Goal: Information Seeking & Learning: Learn about a topic

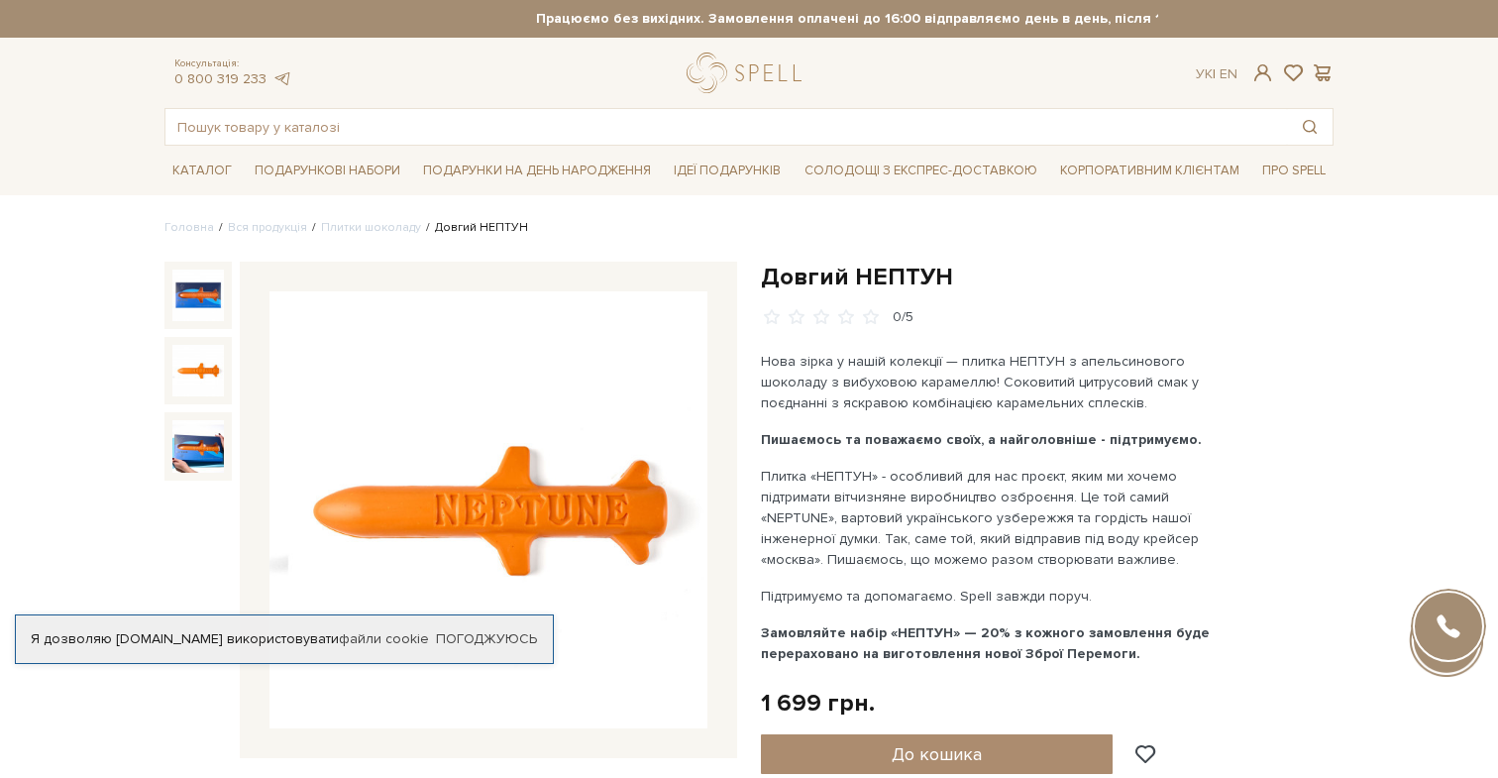
click at [188, 355] on img at bounding box center [198, 371] width 52 height 52
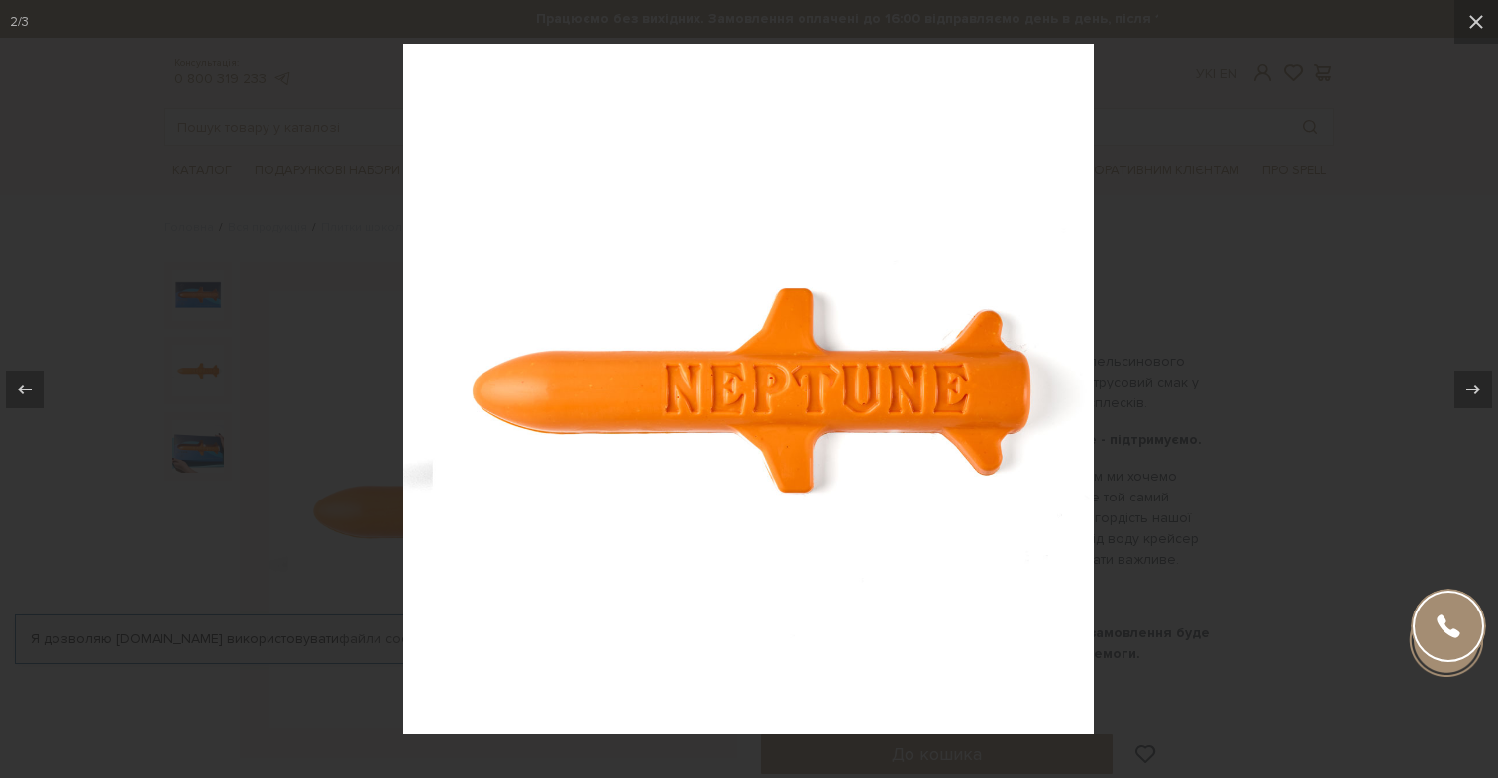
click at [1136, 154] on div at bounding box center [749, 389] width 1498 height 778
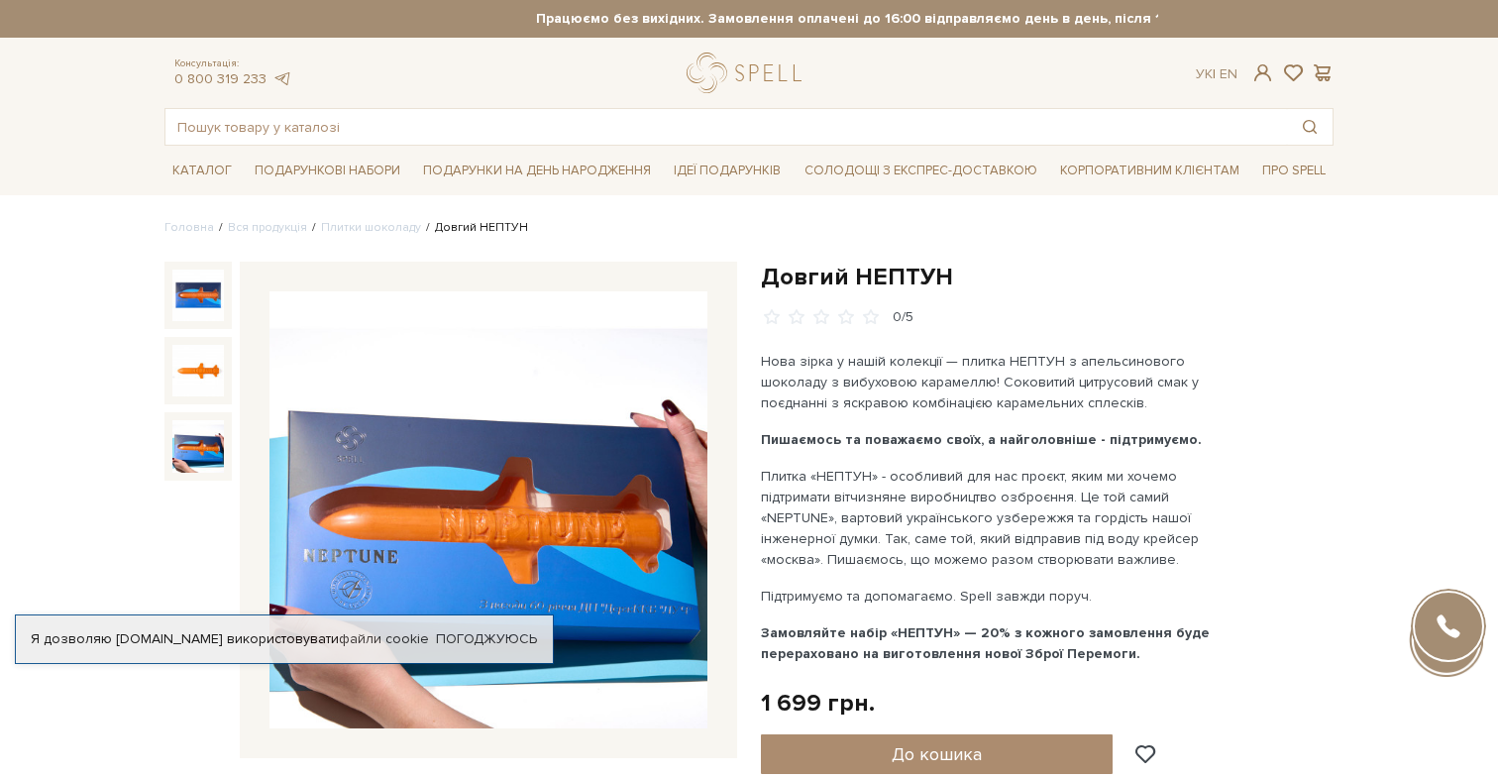
click at [208, 435] on img at bounding box center [198, 446] width 52 height 52
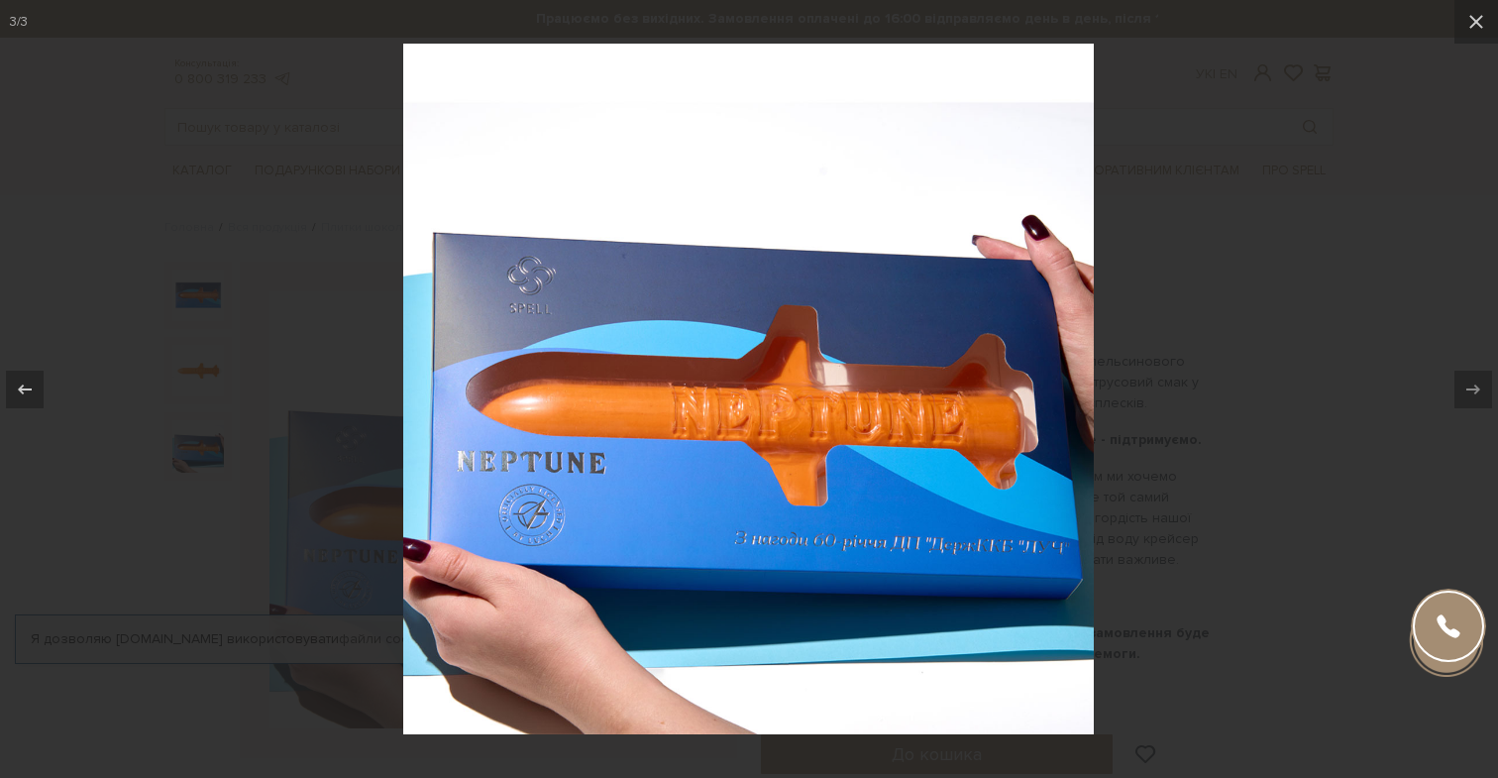
click at [257, 254] on div at bounding box center [749, 389] width 1498 height 778
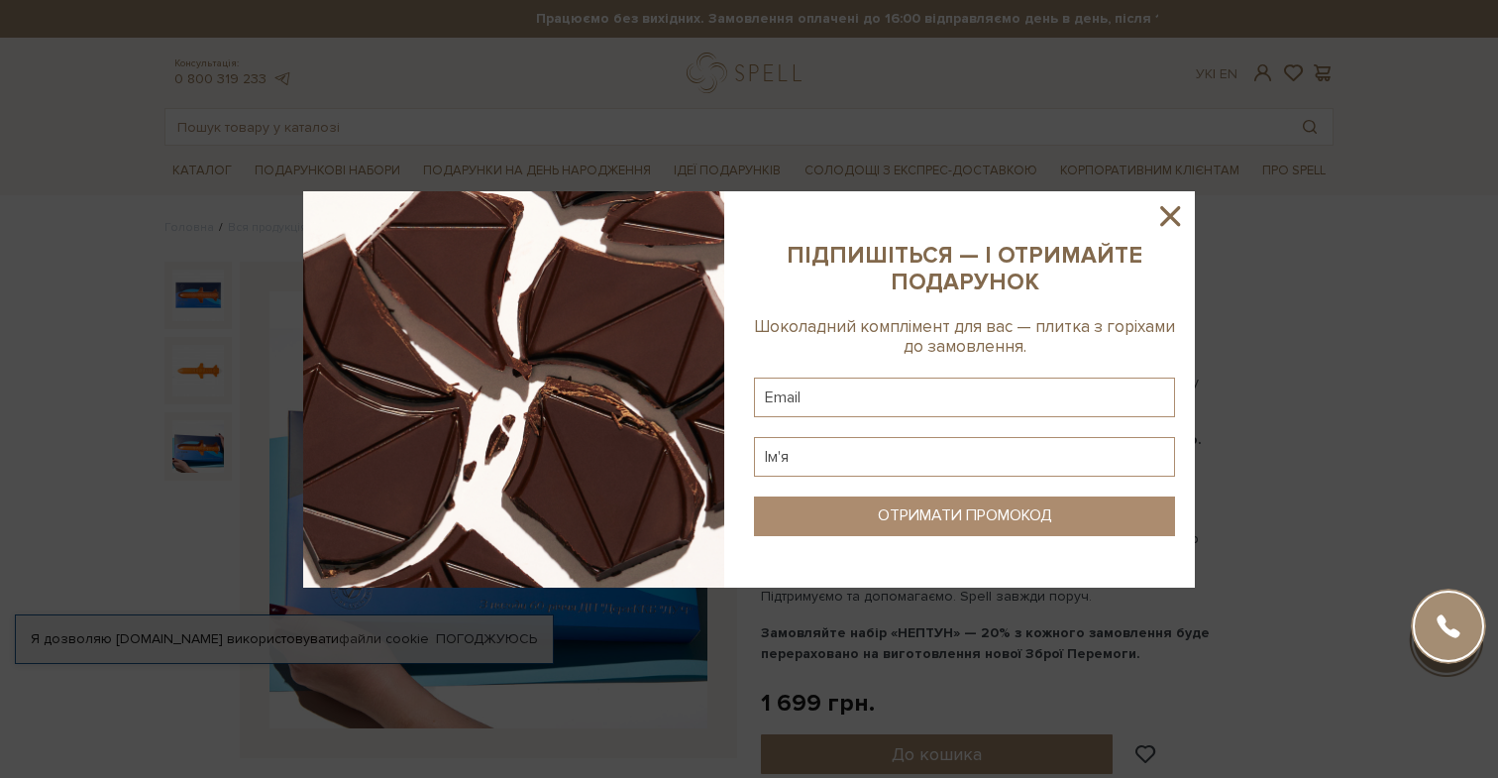
click at [1168, 218] on icon at bounding box center [1170, 216] width 20 height 20
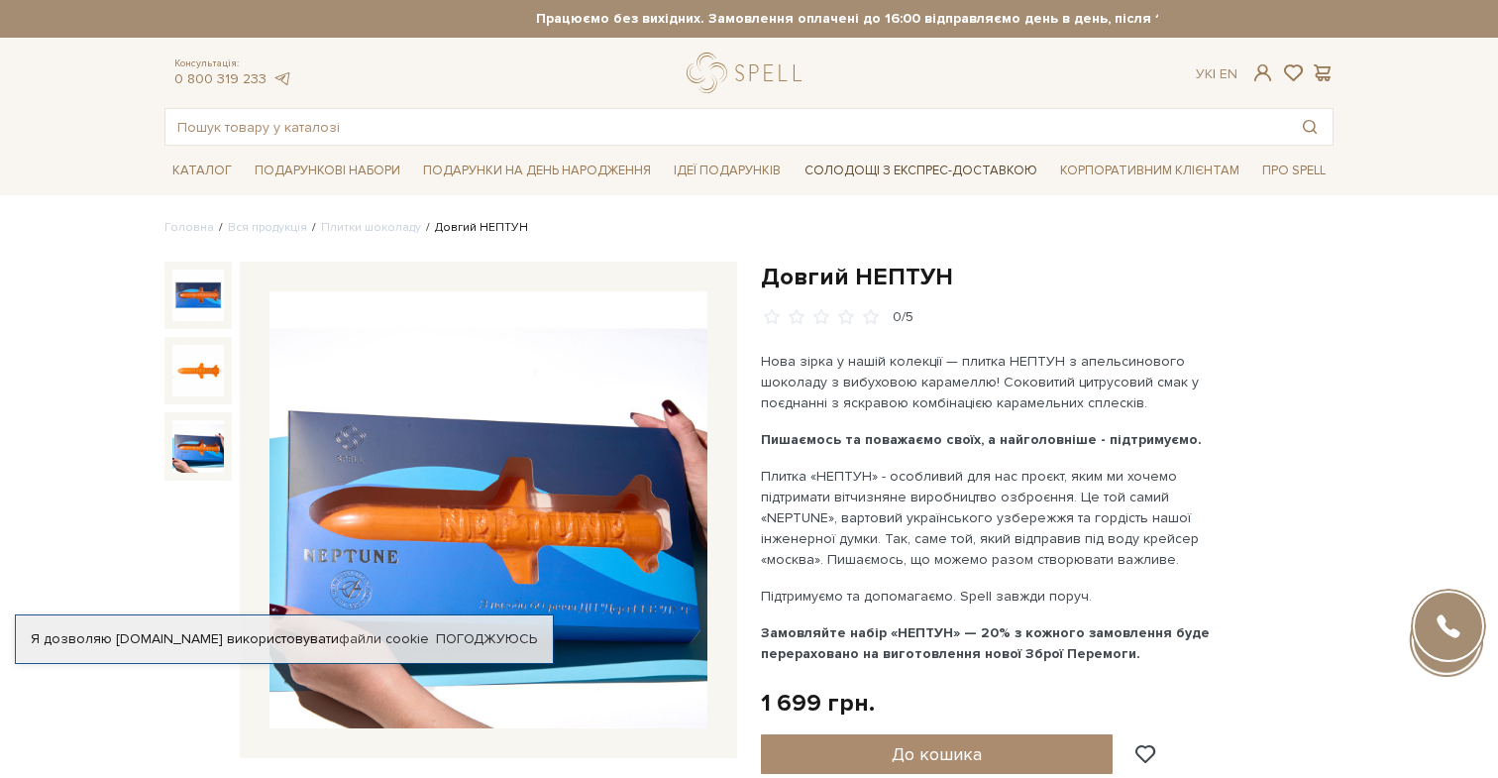
click at [850, 159] on link "Солодощі з експрес-доставкою" at bounding box center [920, 171] width 249 height 34
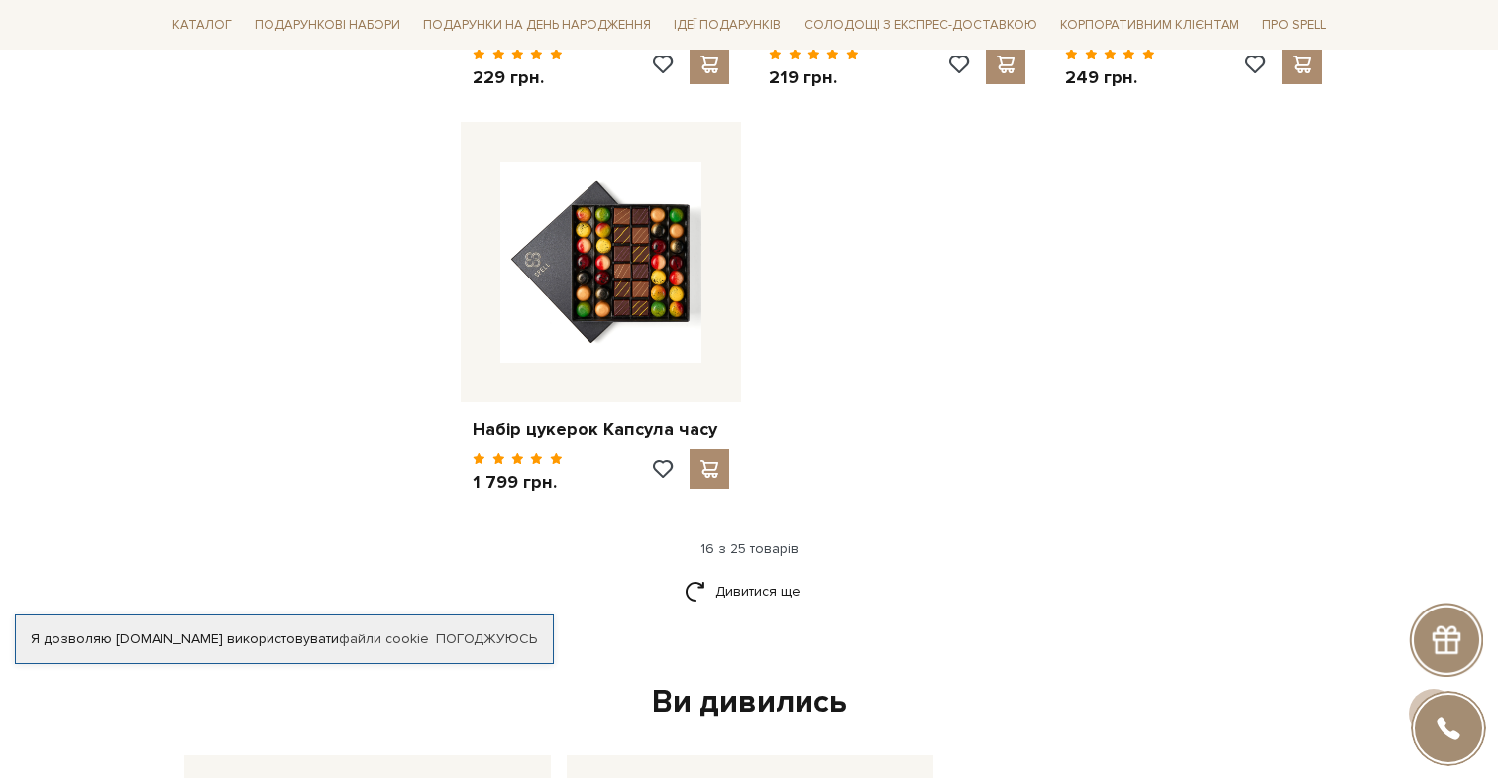
scroll to position [2462, 0]
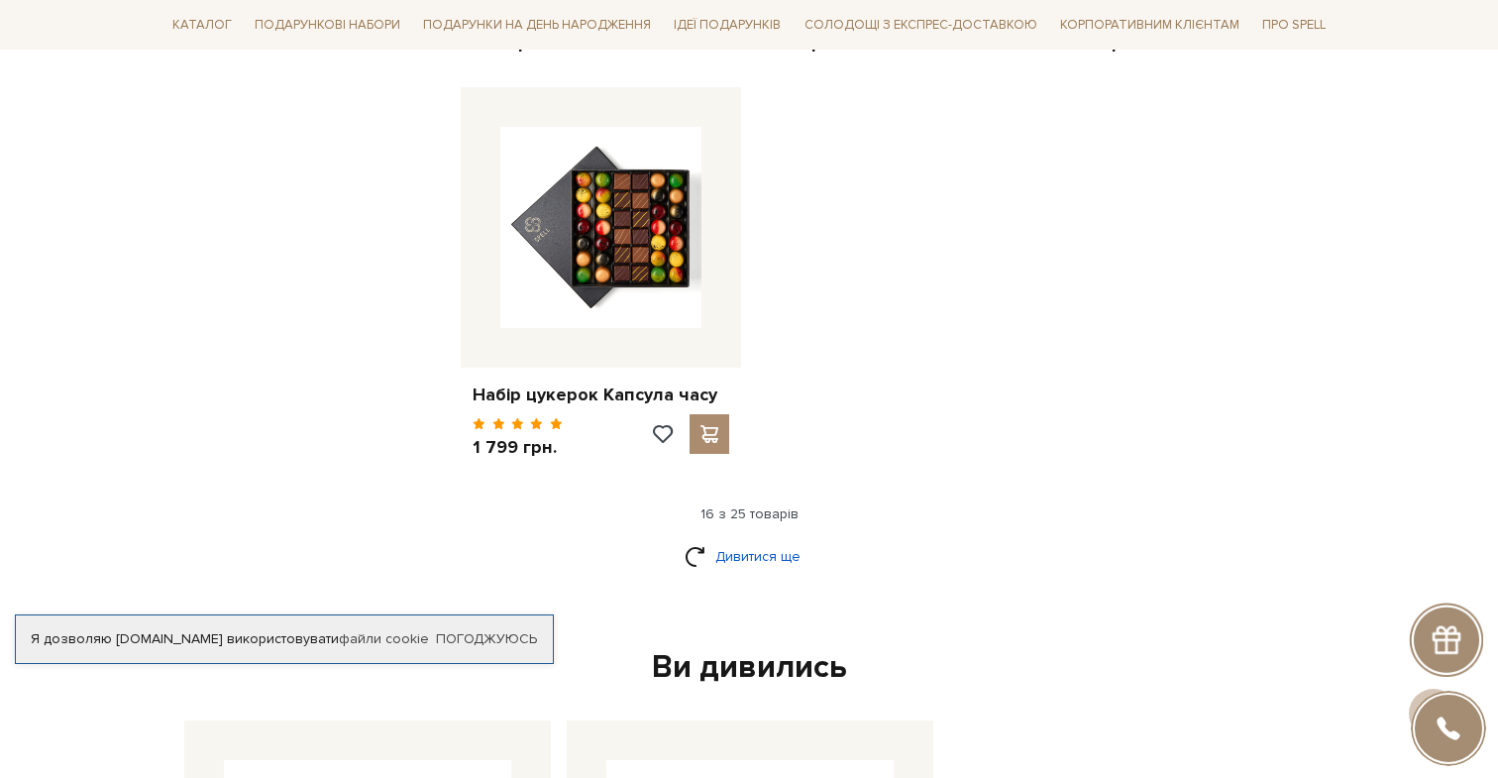
click at [714, 539] on link "Дивитися ще" at bounding box center [748, 556] width 129 height 35
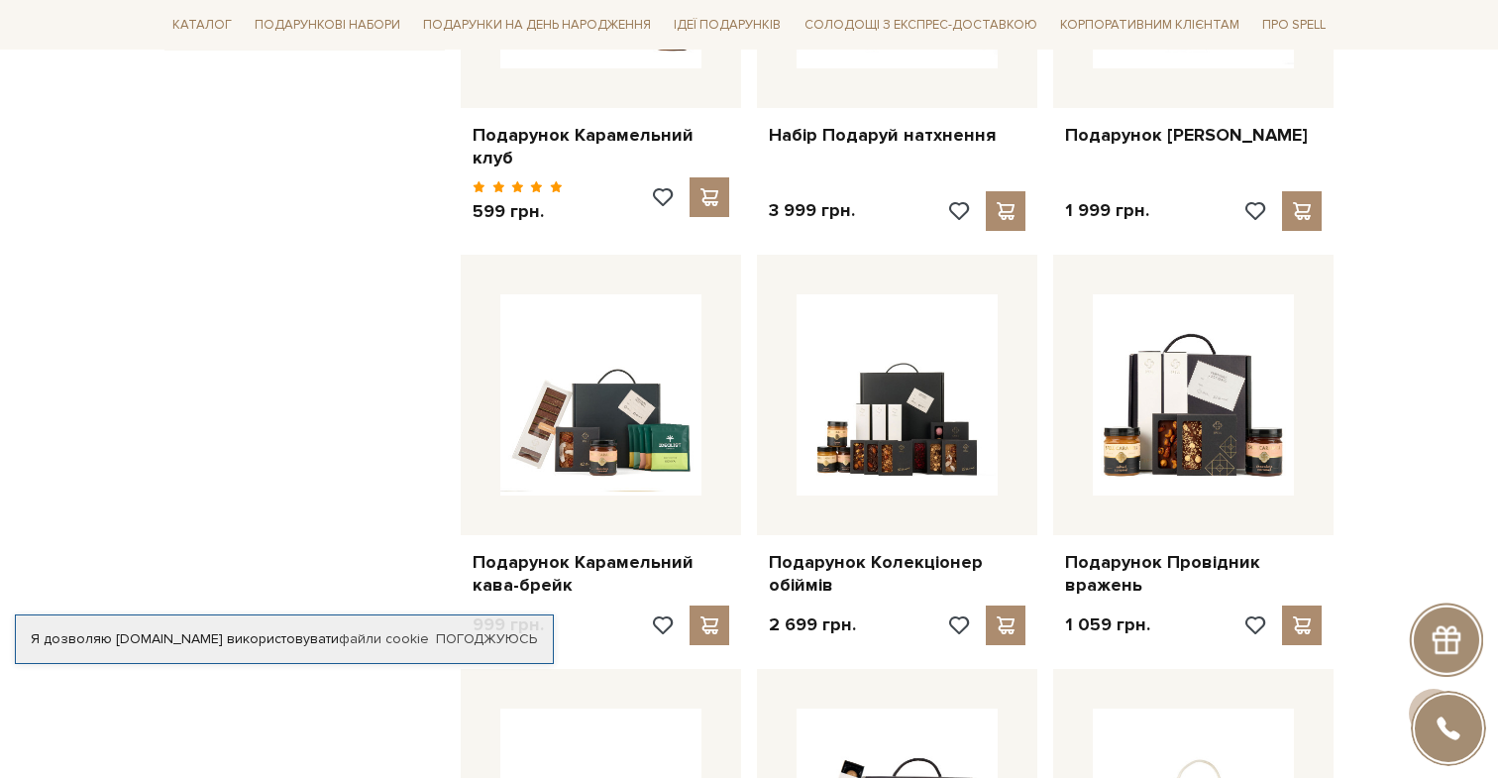
scroll to position [631, 0]
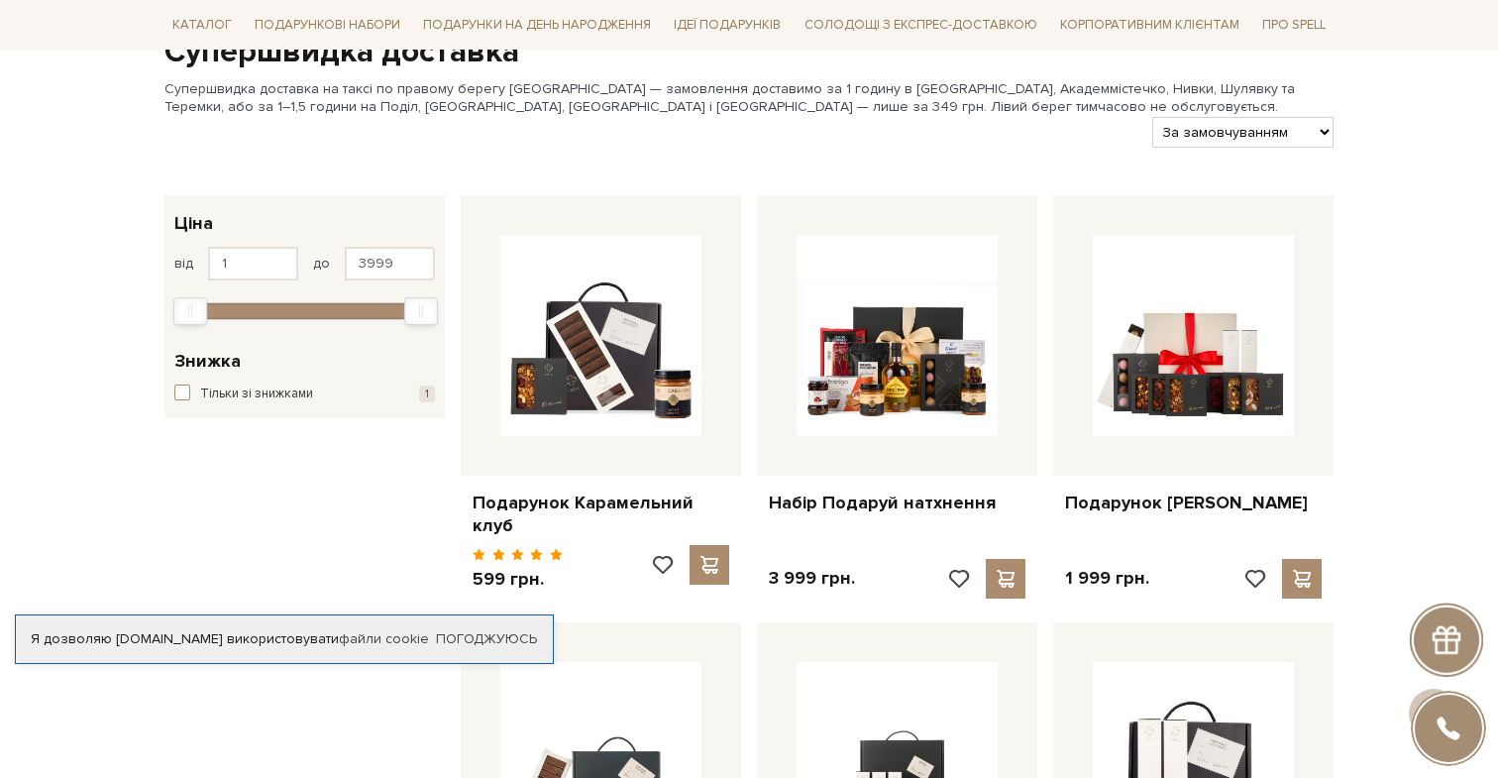
scroll to position [203, 0]
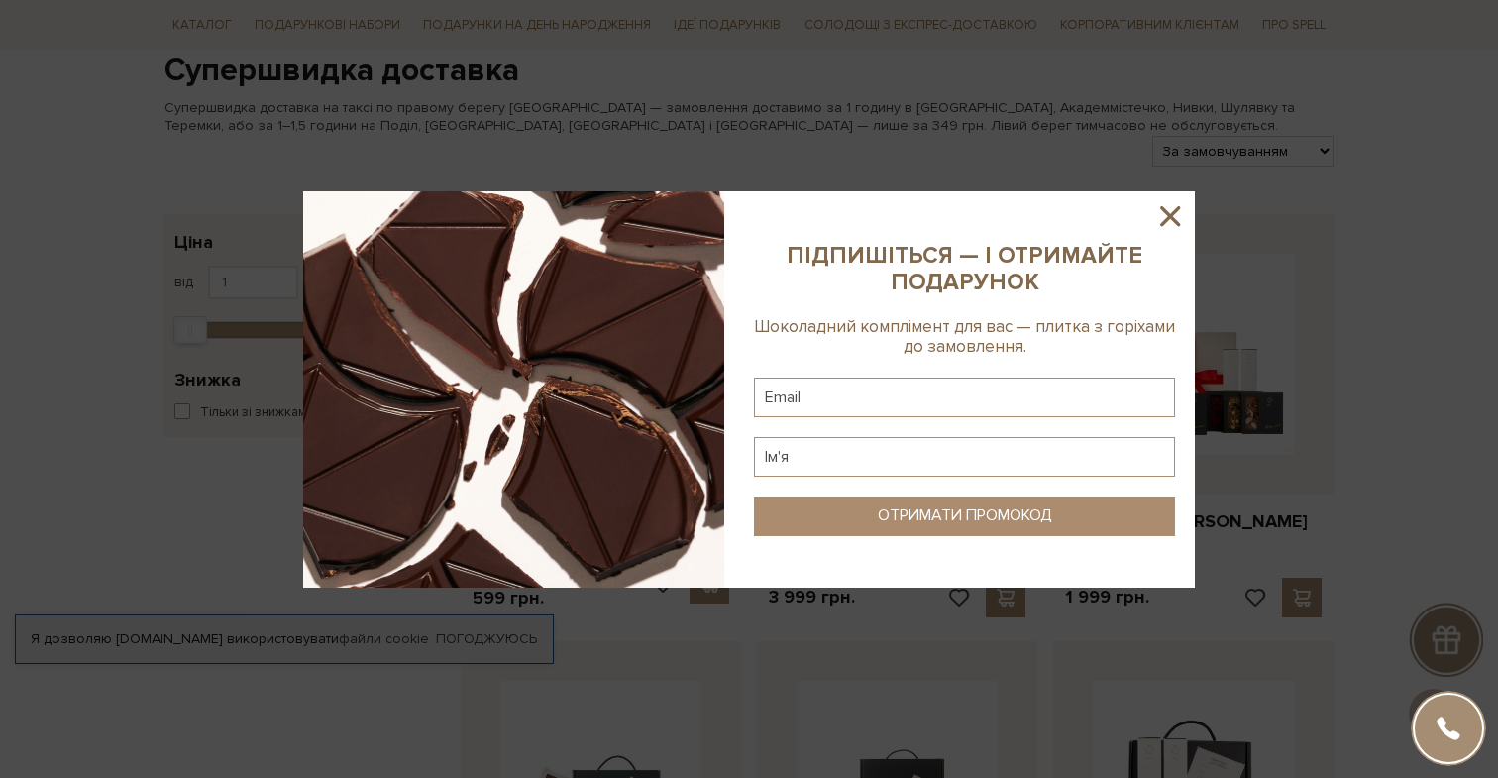
click at [1174, 219] on icon at bounding box center [1170, 216] width 20 height 20
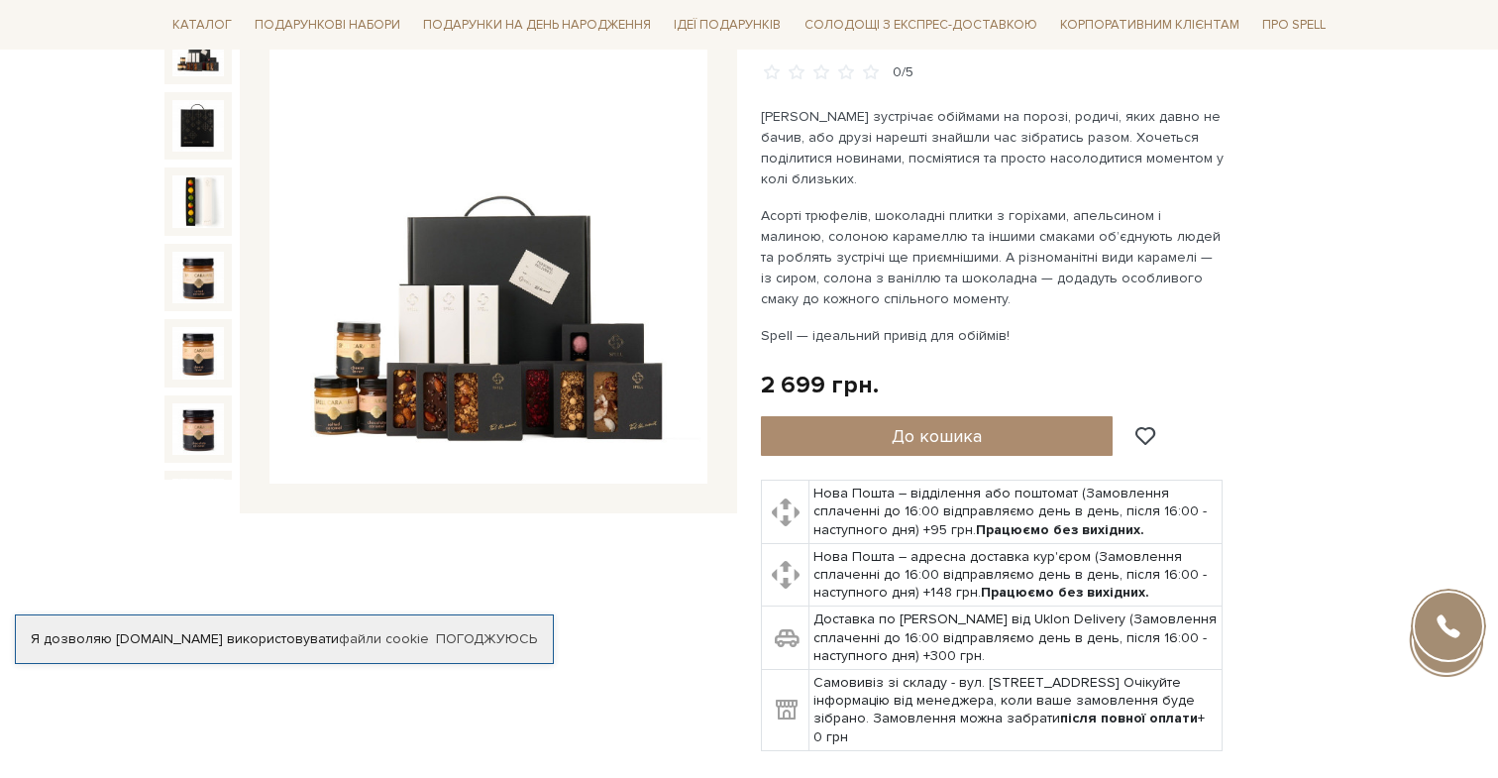
scroll to position [244, 0]
